Goal: Task Accomplishment & Management: Complete application form

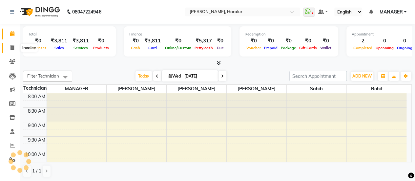
drag, startPoint x: 0, startPoint y: 0, endPoint x: 11, endPoint y: 47, distance: 48.3
click at [11, 47] on icon at bounding box center [13, 47] width 4 height 5
select select "service"
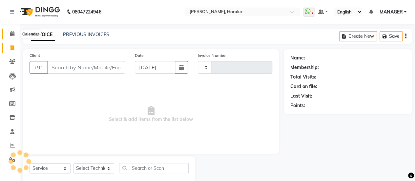
click at [14, 32] on icon at bounding box center [12, 33] width 4 height 5
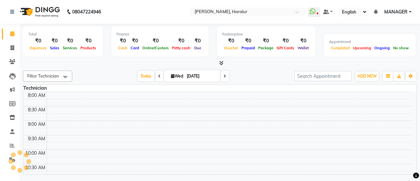
click at [98, 73] on div "[DATE] [DATE]" at bounding box center [183, 76] width 216 height 10
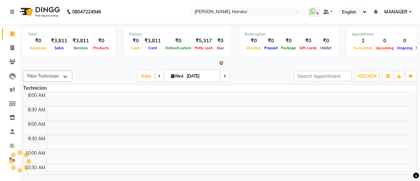
click at [150, 5] on nav "08047224946 Select Location × Nailashes [GEOGRAPHIC_DATA], Haralur WhatsApp Sta…" at bounding box center [210, 12] width 420 height 24
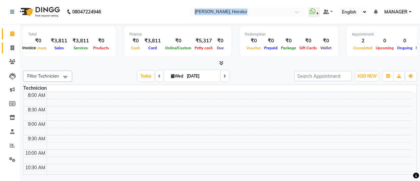
click at [14, 46] on span at bounding box center [12, 48] width 11 height 8
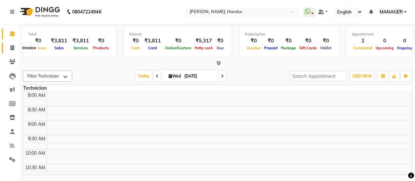
select select "service"
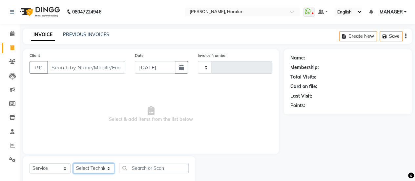
click at [92, 168] on select "Select Technician" at bounding box center [93, 168] width 41 height 10
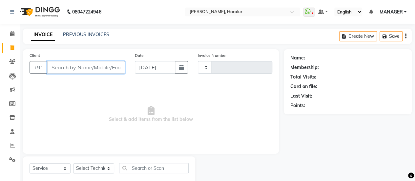
click at [79, 65] on input "Client" at bounding box center [86, 67] width 78 height 12
type input "7077103002"
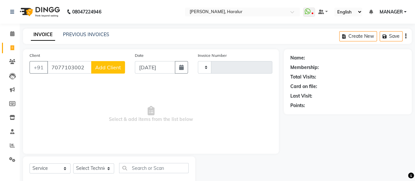
click at [109, 70] on span "Add Client" at bounding box center [108, 67] width 26 height 7
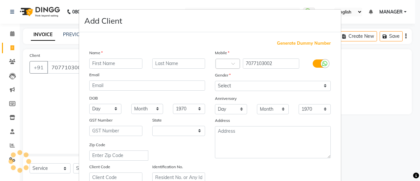
select select "21"
type input "s"
type input "[PERSON_NAME]"
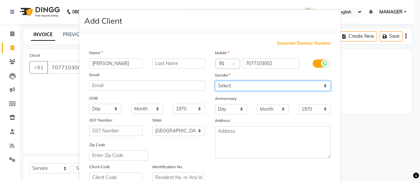
click at [228, 83] on select "Select [DEMOGRAPHIC_DATA] [DEMOGRAPHIC_DATA] Other Prefer Not To Say" at bounding box center [273, 86] width 116 height 10
select select "[DEMOGRAPHIC_DATA]"
click at [215, 81] on select "Select [DEMOGRAPHIC_DATA] [DEMOGRAPHIC_DATA] Other Prefer Not To Say" at bounding box center [273, 86] width 116 height 10
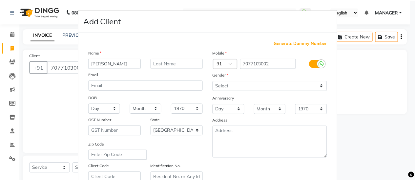
scroll to position [121, 0]
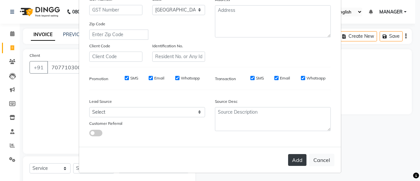
click at [292, 161] on button "Add" at bounding box center [297, 160] width 18 height 12
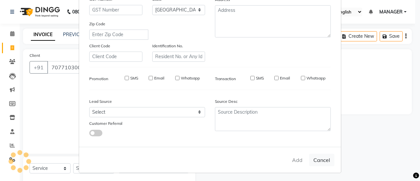
type input "70******02"
select select
select select "null"
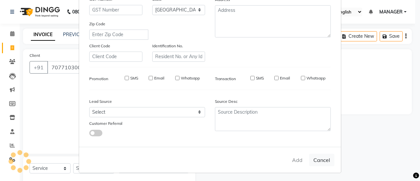
select select
checkbox input "false"
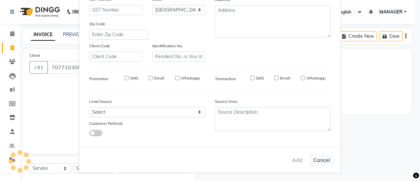
checkbox input "false"
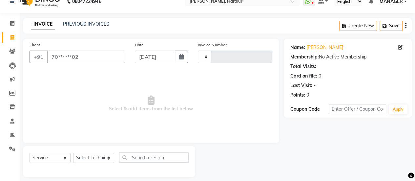
scroll to position [16, 0]
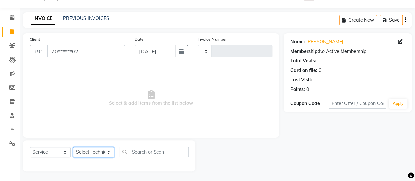
click at [85, 154] on select "Select Technician" at bounding box center [93, 152] width 41 height 10
click at [88, 175] on main "INVOICE PREVIOUS INVOICES Create New Save Client +91 70******02 Date [DATE] Inv…" at bounding box center [217, 96] width 395 height 169
click at [98, 152] on select "Select Technician" at bounding box center [93, 152] width 41 height 10
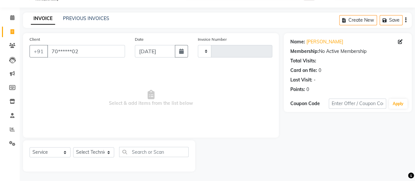
drag, startPoint x: 214, startPoint y: 131, endPoint x: 14, endPoint y: 36, distance: 221.7
click at [14, 36] on app-home "08047224946 Select Location × Nailashes Haralur, Haralur WhatsApp Status ✕ Stat…" at bounding box center [207, 82] width 415 height 197
click at [11, 10] on div "Calendar Invoice Clients Leads Marketing Members Inventory Staff Reports Settin…" at bounding box center [44, 87] width 89 height 169
click at [12, 23] on li "Calendar" at bounding box center [10, 18] width 20 height 14
click at [12, 18] on icon at bounding box center [12, 17] width 4 height 5
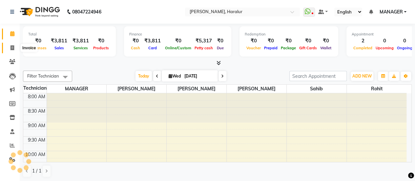
click at [12, 50] on icon at bounding box center [13, 47] width 4 height 5
select select "service"
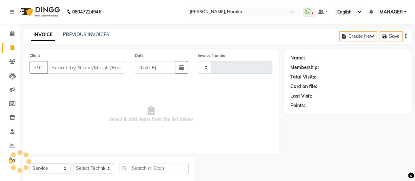
type input "0425"
select select "8259"
click at [65, 67] on input "Client" at bounding box center [86, 67] width 78 height 12
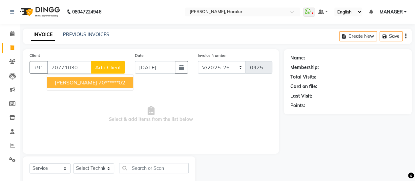
click at [67, 80] on span "[PERSON_NAME]" at bounding box center [76, 82] width 42 height 7
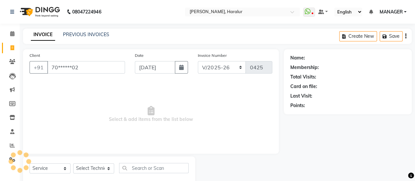
type input "70******02"
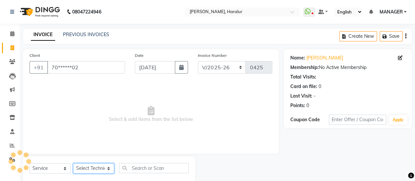
click at [103, 166] on select "Select Technician [PERSON_NAME] MANAGER [PERSON_NAME]" at bounding box center [93, 168] width 41 height 10
select select "82346"
click at [73, 163] on select "Select Technician [PERSON_NAME] MANAGER [PERSON_NAME]" at bounding box center [93, 168] width 41 height 10
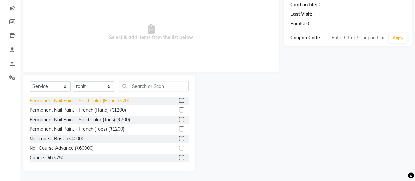
click at [111, 99] on div "Permanent Nail Paint - Solid Color (Hand) (₹700)" at bounding box center [81, 100] width 102 height 7
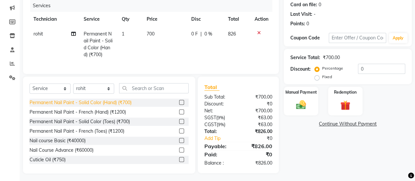
click at [116, 106] on div "Permanent Nail Paint - Solid Color (Hand) (₹700)" at bounding box center [81, 102] width 102 height 7
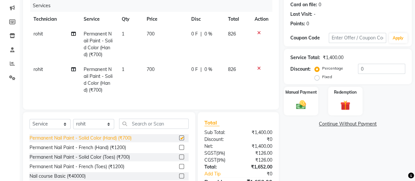
checkbox input "false"
click at [292, 95] on div "Manual Payment" at bounding box center [301, 101] width 36 height 30
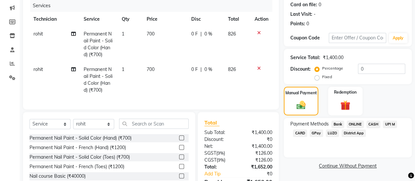
click at [353, 123] on span "ONLINE" at bounding box center [355, 124] width 17 height 8
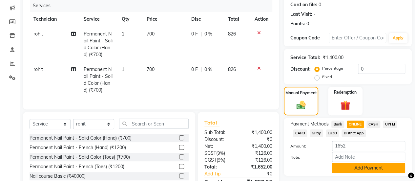
click at [351, 171] on button "Add Payment" at bounding box center [368, 168] width 73 height 10
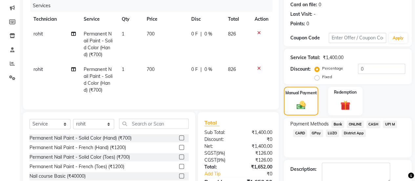
scroll to position [137, 0]
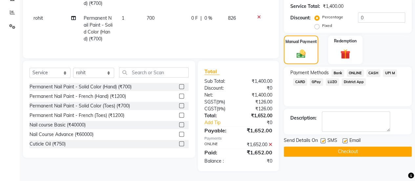
click at [318, 146] on button "Checkout" at bounding box center [348, 151] width 128 height 10
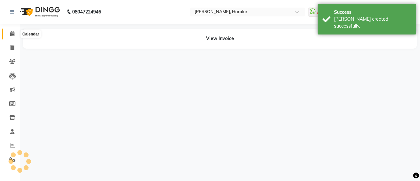
click at [10, 34] on icon at bounding box center [12, 33] width 4 height 5
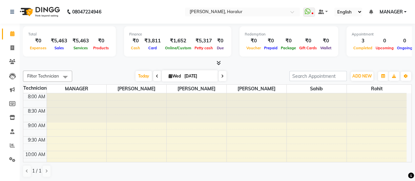
click at [258, 177] on div "Filter Technician Select All [PERSON_NAME] MANAGER [PERSON_NAME] sahib [DATE] […" at bounding box center [217, 124] width 389 height 112
click at [358, 77] on span "ADD NEW" at bounding box center [361, 76] width 19 height 5
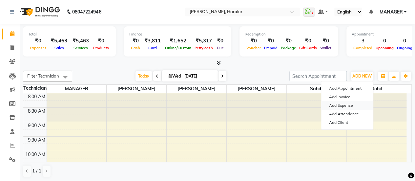
click at [348, 103] on link "Add Expense" at bounding box center [347, 105] width 52 height 9
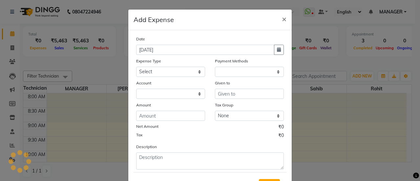
select select "1"
select select "7390"
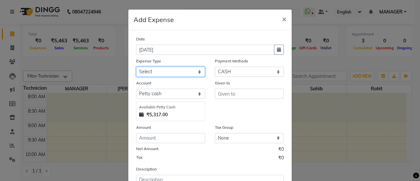
click at [148, 69] on select "Select acetone Advance Salary bank deposite BBMP Beauty products Bed charges BI…" at bounding box center [170, 72] width 69 height 10
select select "19780"
click at [176, 73] on select "Select acetone Advance Salary bank deposite BBMP Beauty products Bed charges BI…" at bounding box center [170, 72] width 69 height 10
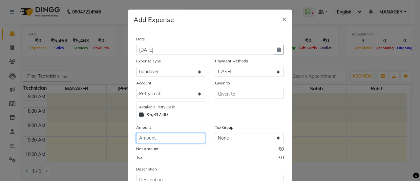
click at [154, 136] on input "number" at bounding box center [170, 138] width 69 height 10
type input "5000"
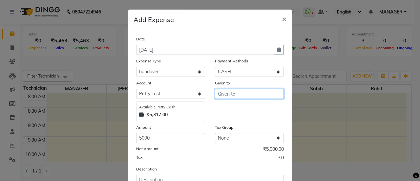
click at [233, 94] on input "text" at bounding box center [249, 94] width 69 height 10
type input "lata"
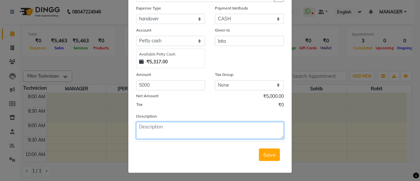
click at [150, 130] on textarea at bounding box center [210, 130] width 148 height 17
click at [215, 127] on textarea "4000 lata, 600 sahib,300 rohan tip, 200 garbage" at bounding box center [210, 130] width 148 height 17
click at [179, 127] on textarea "4000 lata, 600 sahib,300 rohan t800 garbage" at bounding box center [210, 130] width 148 height 17
click at [205, 125] on textarea "4000 lata, 600 sahib,300 rohan t800 garbage" at bounding box center [210, 130] width 148 height 17
click at [181, 127] on textarea "4000 lata, 600 sahib,300 rohan 800 garbage" at bounding box center [210, 130] width 148 height 17
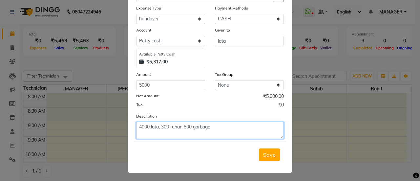
click at [218, 127] on textarea "4000 lata, 300 rohan 800 garbage" at bounding box center [210, 130] width 148 height 17
type textarea "4000 lata, 300 rohan 800 garbage,200"
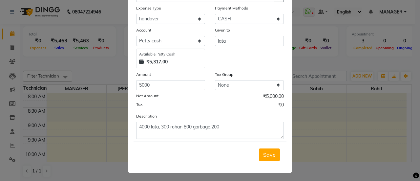
scroll to position [0, 0]
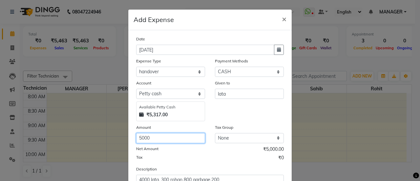
click at [150, 138] on input "5000" at bounding box center [170, 138] width 69 height 10
type input "5200"
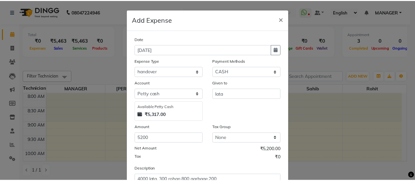
scroll to position [53, 0]
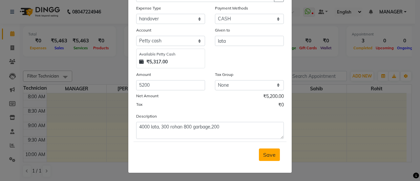
click at [270, 151] on span "Save" at bounding box center [269, 154] width 12 height 7
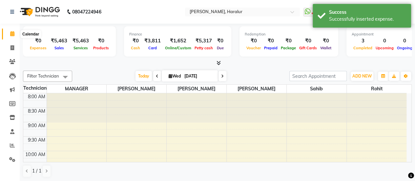
click at [12, 32] on icon at bounding box center [12, 33] width 4 height 5
click at [12, 50] on icon at bounding box center [13, 47] width 4 height 5
select select "service"
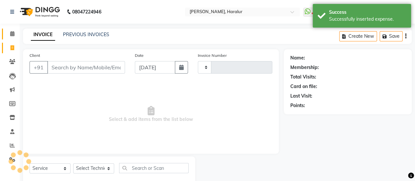
type input "0426"
select select "8259"
click at [13, 34] on icon at bounding box center [12, 33] width 4 height 5
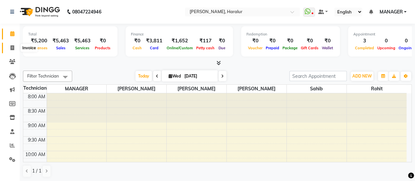
click at [12, 46] on icon at bounding box center [13, 47] width 4 height 5
select select "service"
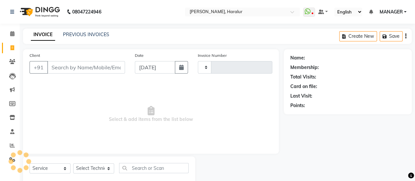
type input "0426"
select select "8259"
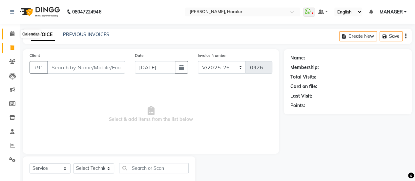
click at [14, 33] on span at bounding box center [12, 34] width 11 height 8
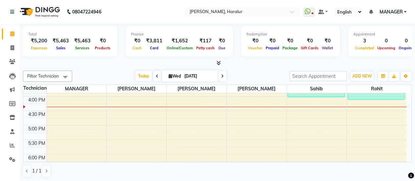
scroll to position [2, 0]
